Goal: Browse casually

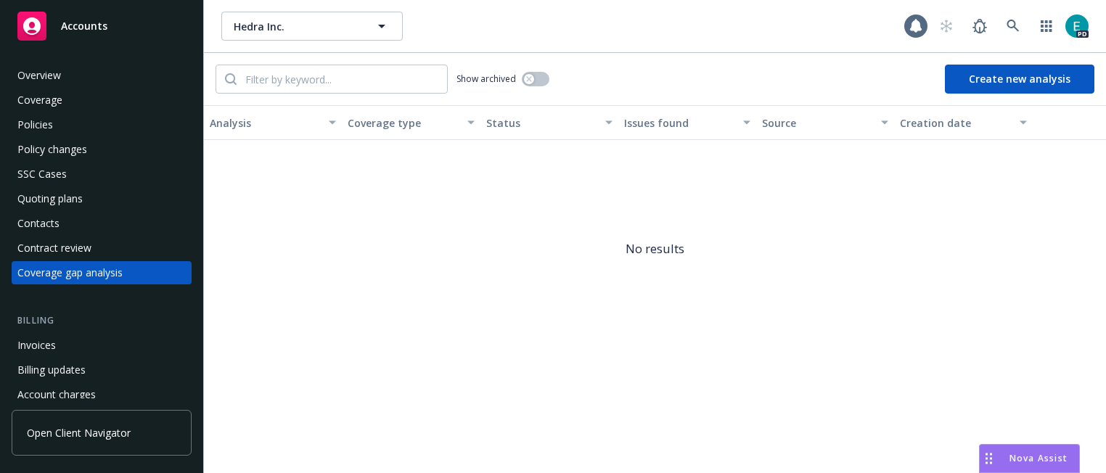
scroll to position [13, 0]
